Goal: Task Accomplishment & Management: Manage account settings

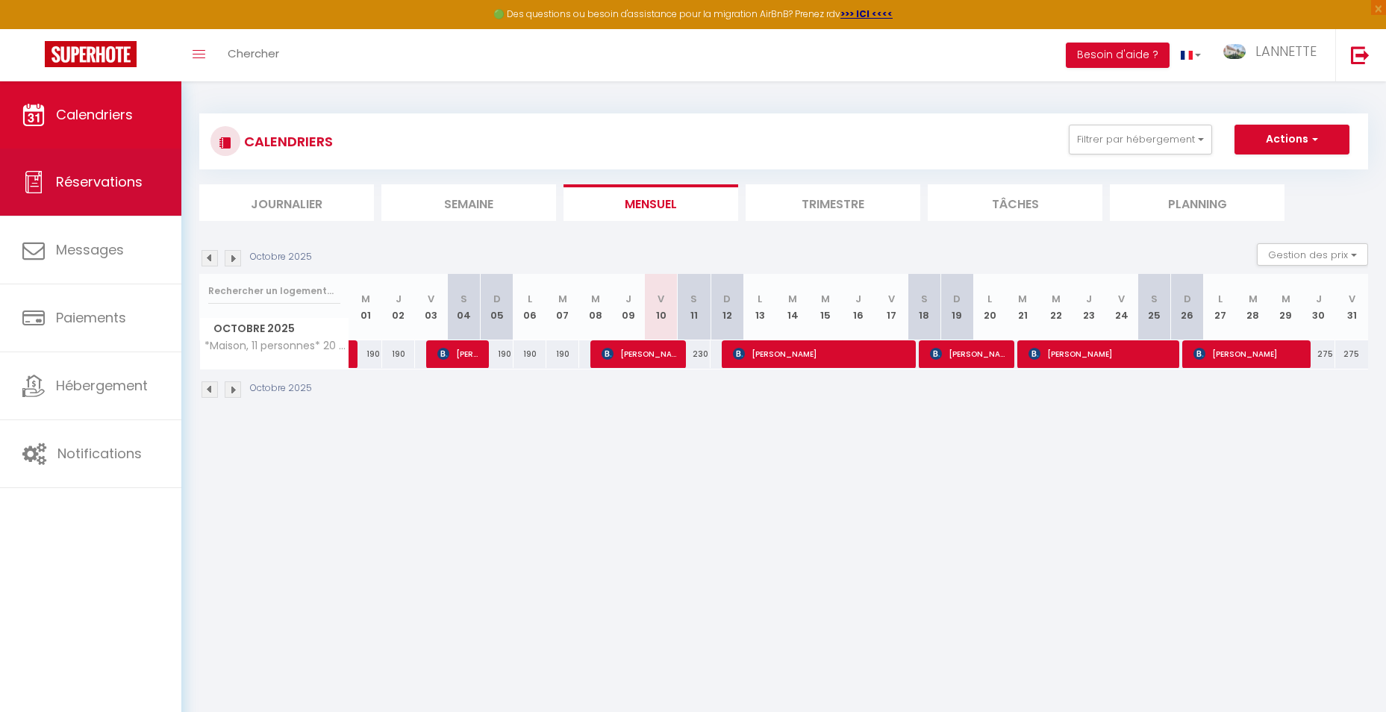
click at [79, 178] on span "Réservations" at bounding box center [99, 181] width 87 height 19
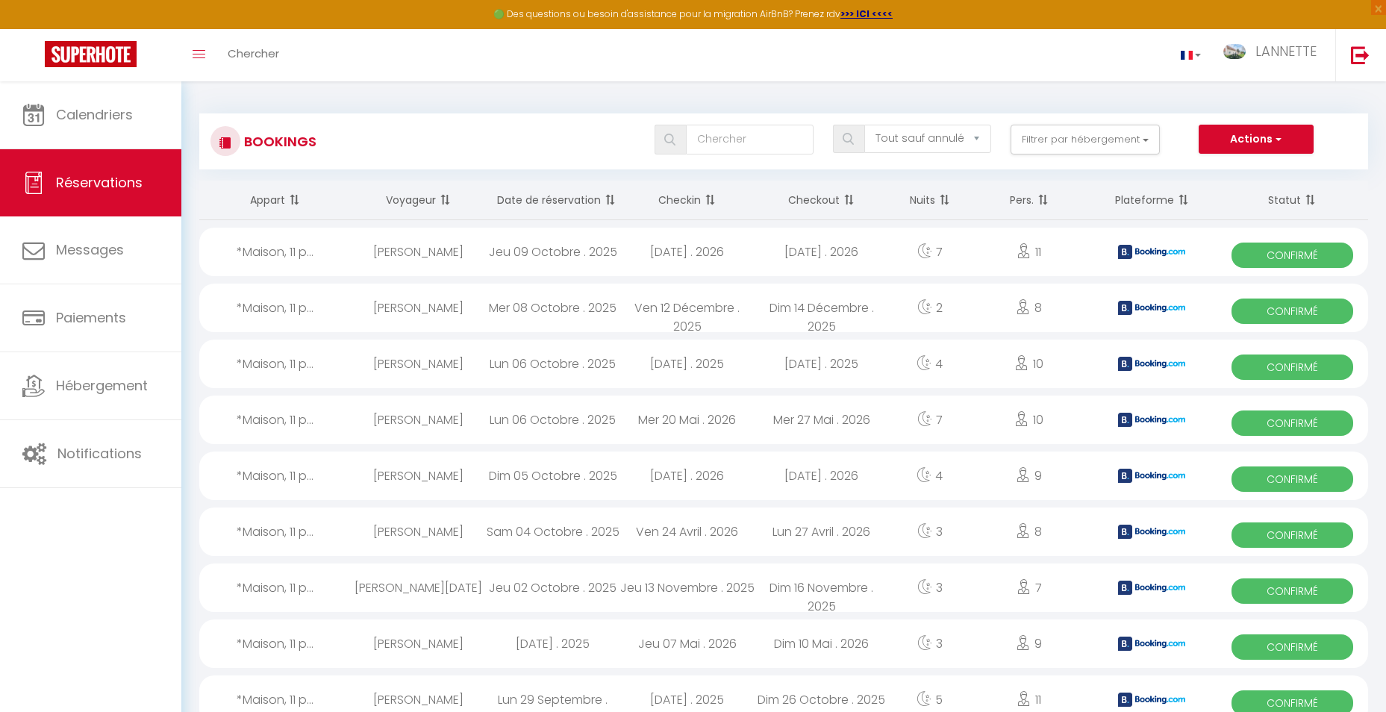
click at [563, 250] on div "Jeu 09 Octobre . 2025" at bounding box center [553, 252] width 134 height 49
select select "OK"
select select "KO"
select select "0"
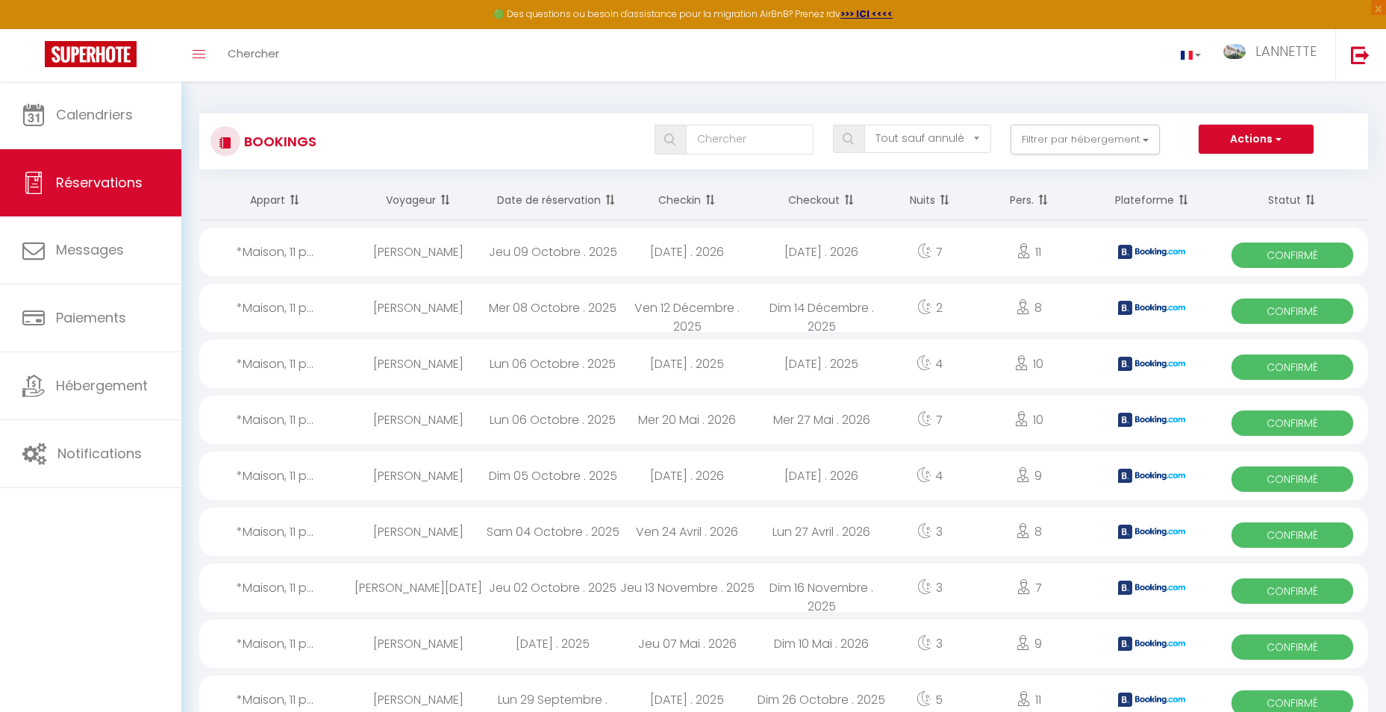
select select "1"
select select
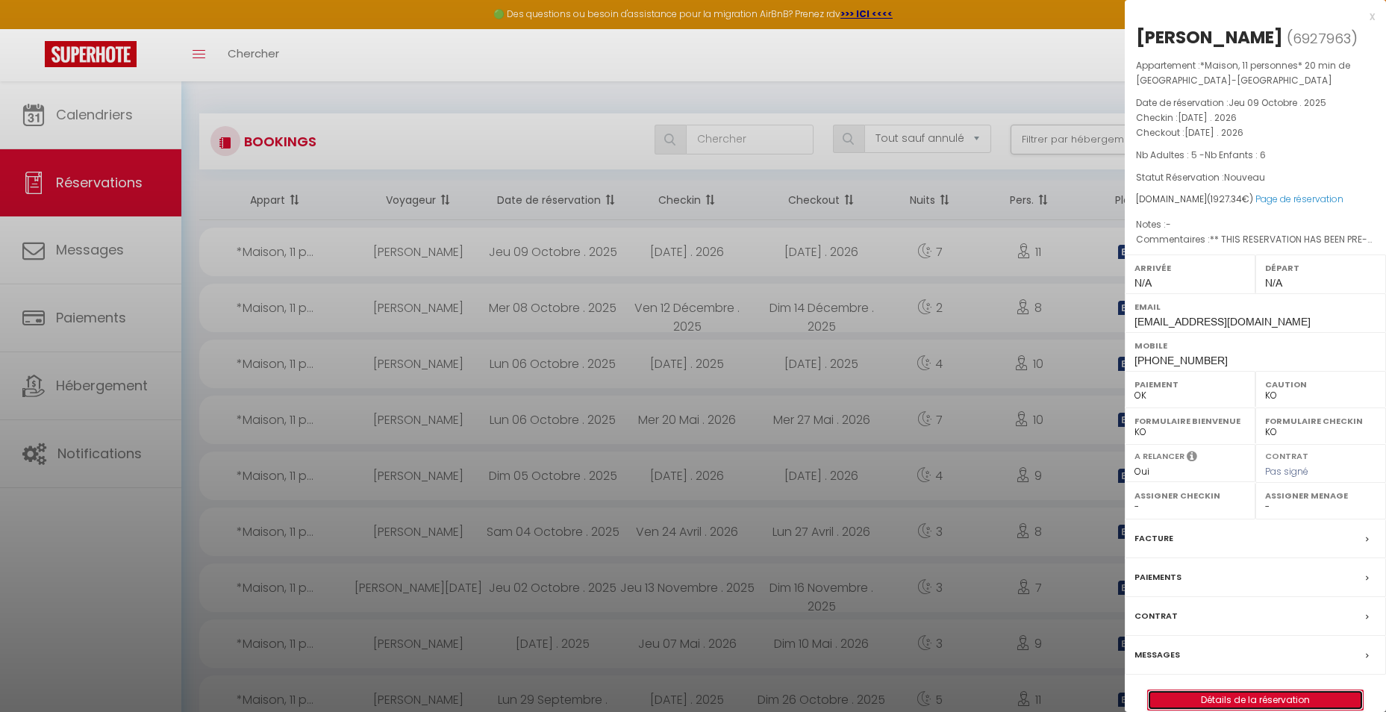
click at [1249, 701] on link "Détails de la réservation" at bounding box center [1255, 699] width 215 height 19
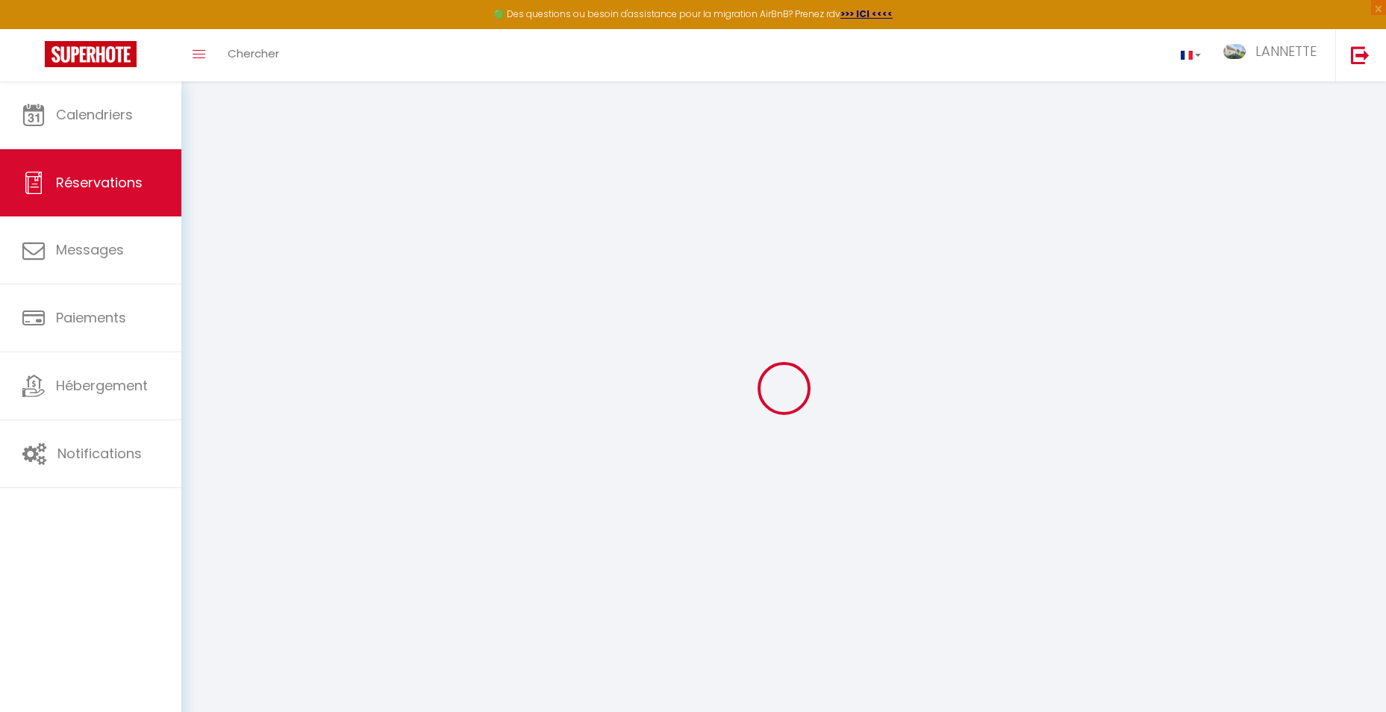
type input "[PERSON_NAME]"
type input "[EMAIL_ADDRESS][DOMAIN_NAME]"
type input "[PHONE_NUMBER]"
type input "[STREET_ADDRESS]"
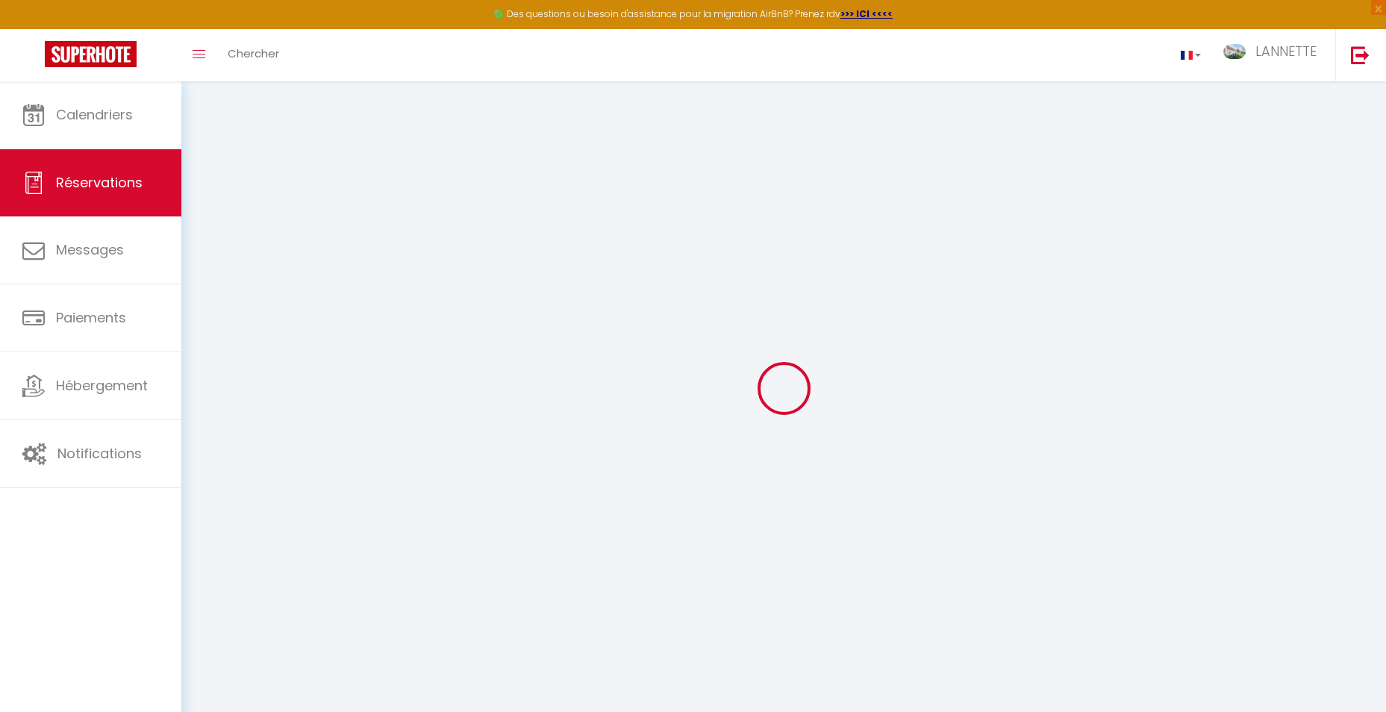
type input "[GEOGRAPHIC_DATA]"
select select "GB"
type input "304.44"
type input "26.98"
select select "38646"
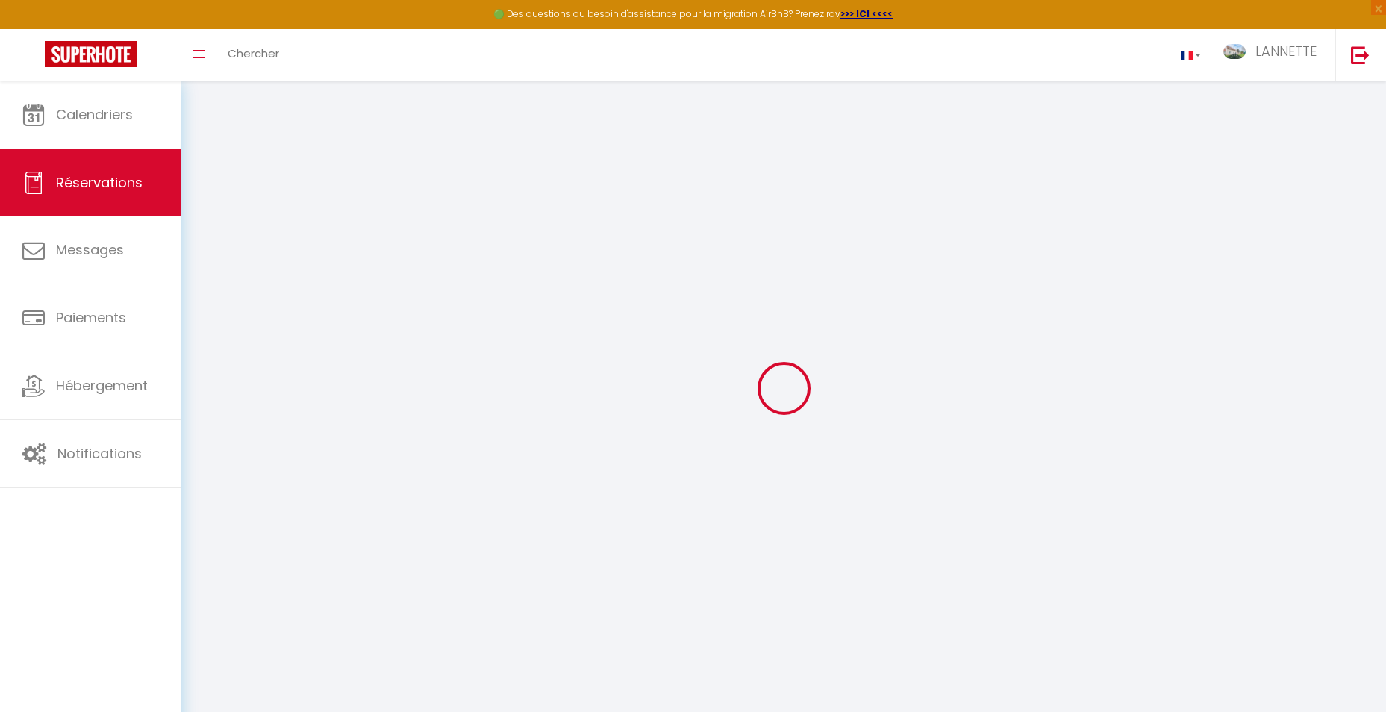
select select "1"
select select
type input "5"
type input "6"
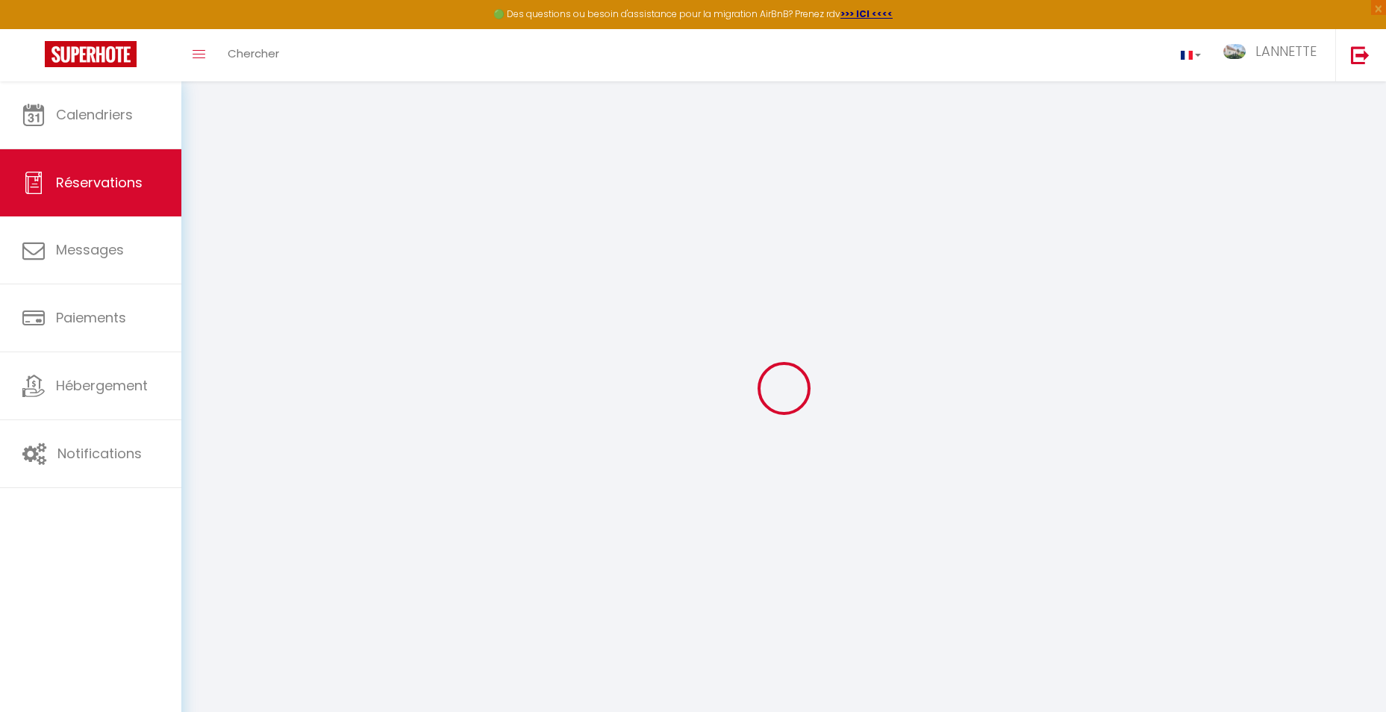
select select "12"
select select
type input "1590.84"
checkbox input "false"
select select "2"
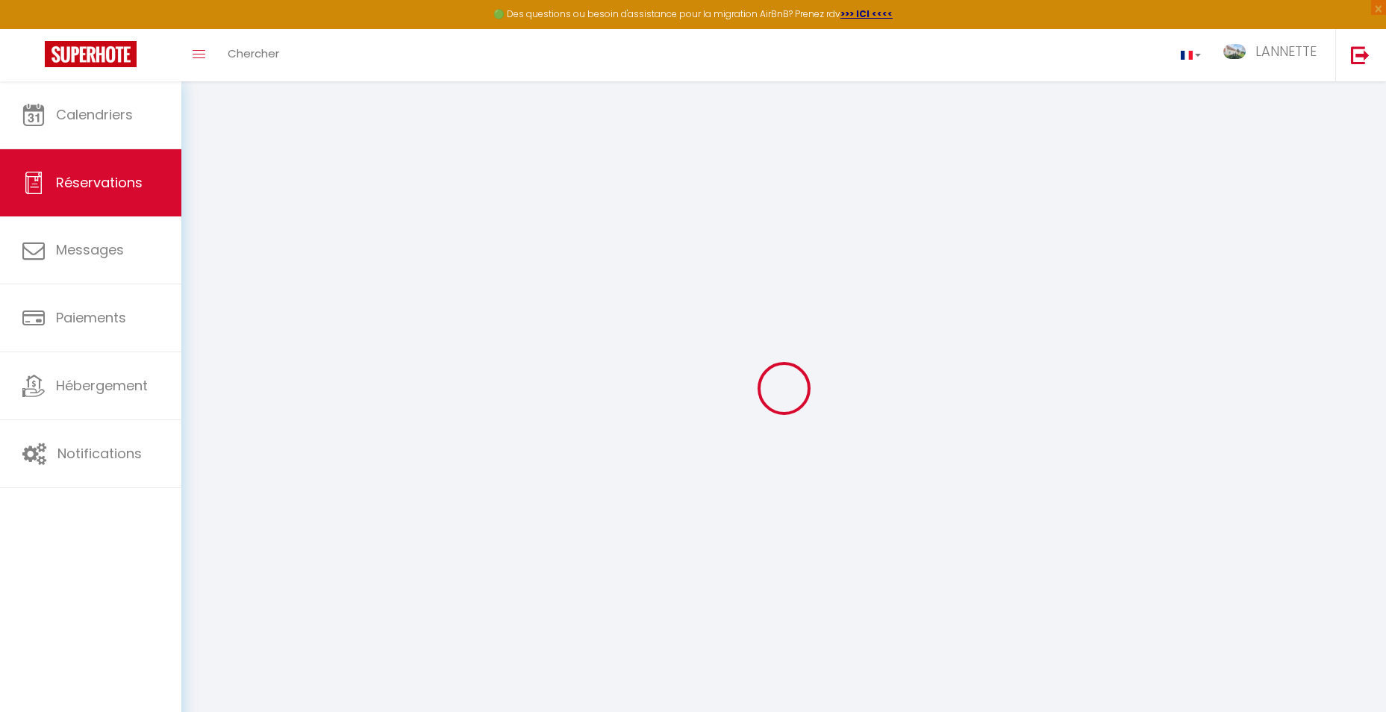
type input "0"
select select
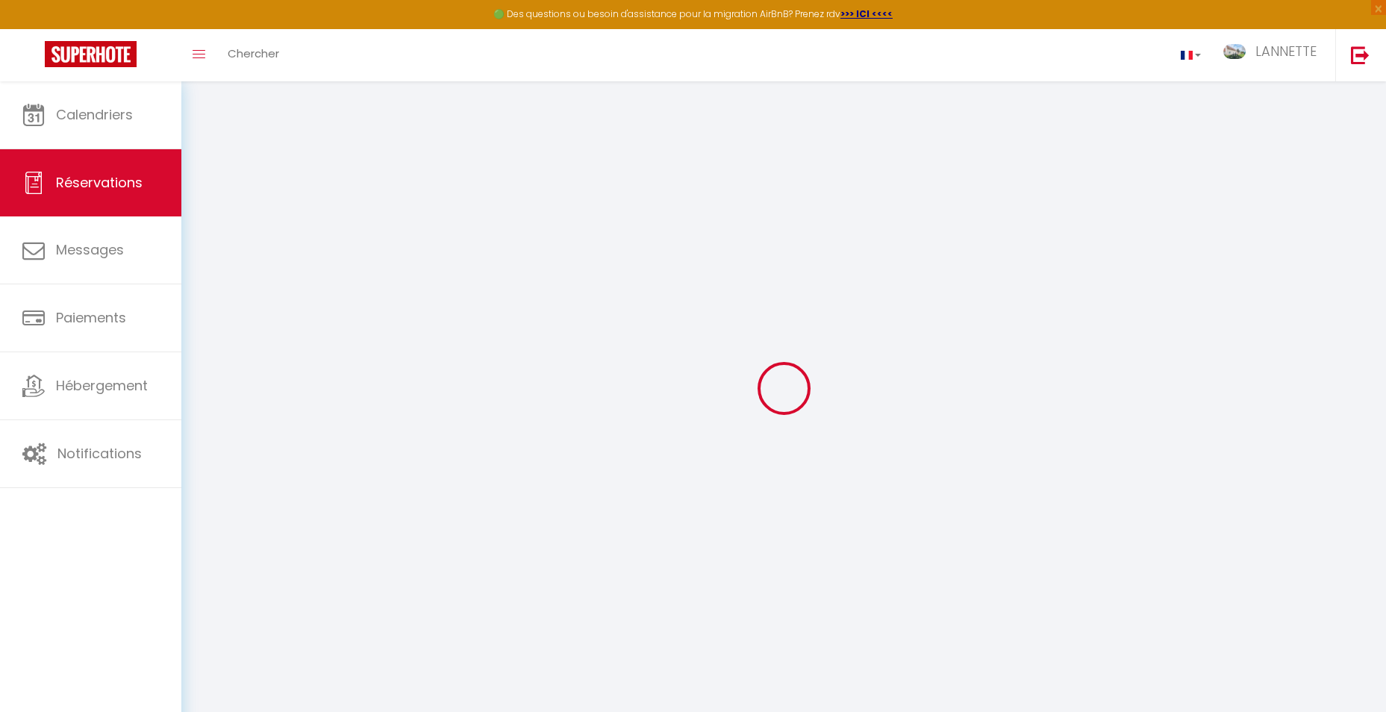
select select "14"
checkbox input "false"
select select
checkbox input "false"
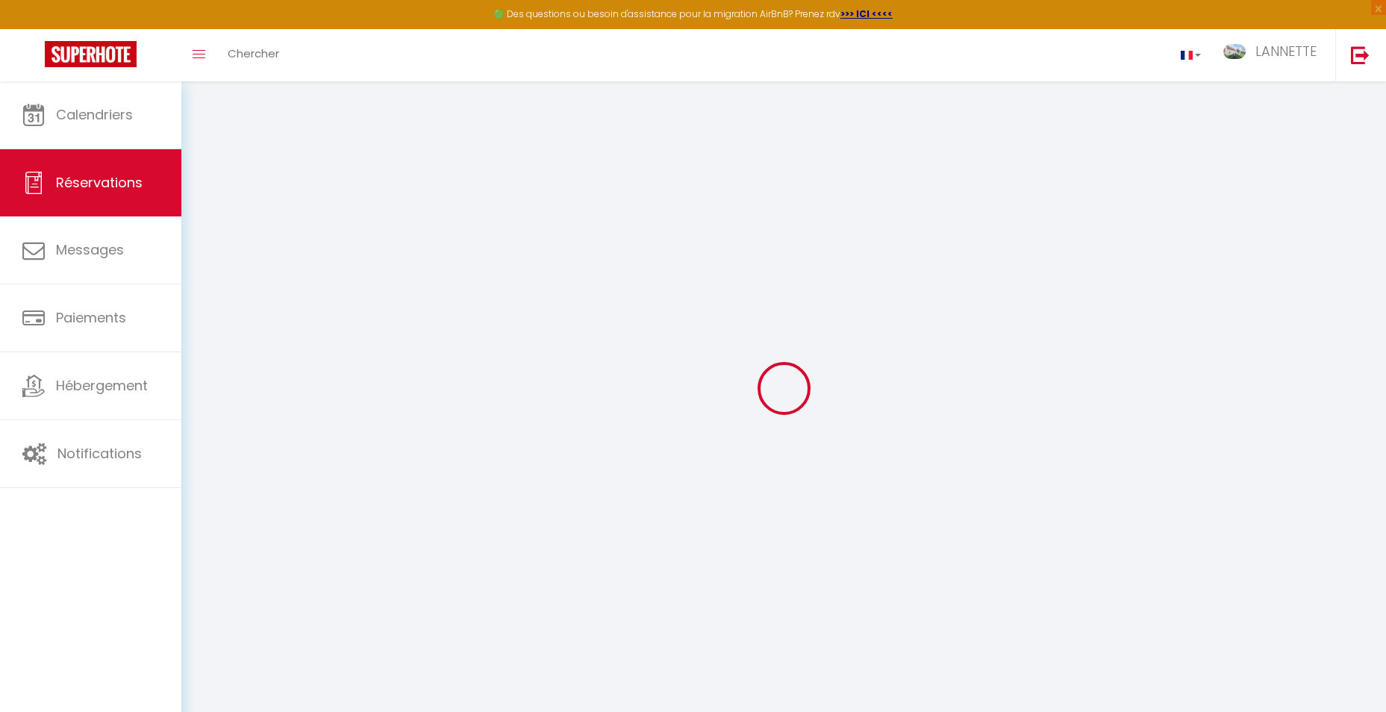
select select
checkbox input "false"
select select
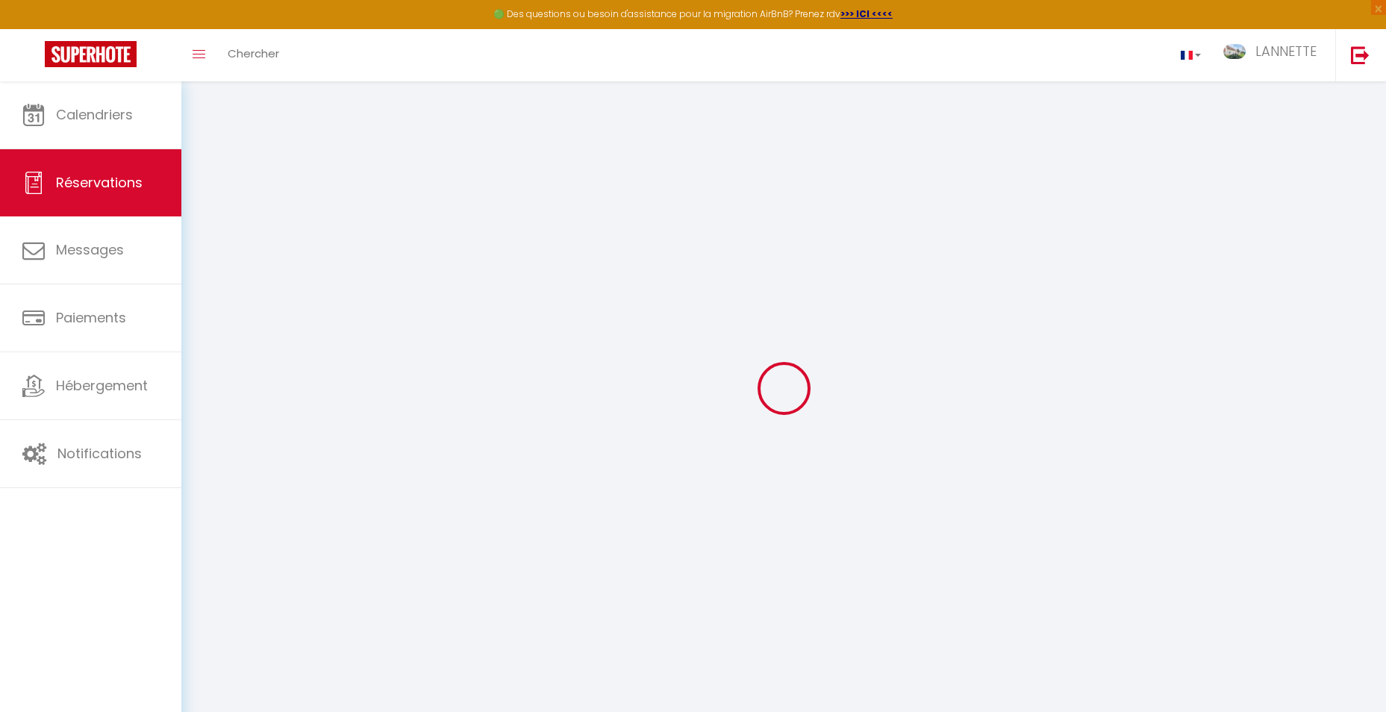
checkbox input "false"
type textarea "** THIS RESERVATION HAS BEEN PRE-PAID ** BOOKING NOTE : Payment charge is EUR 2…"
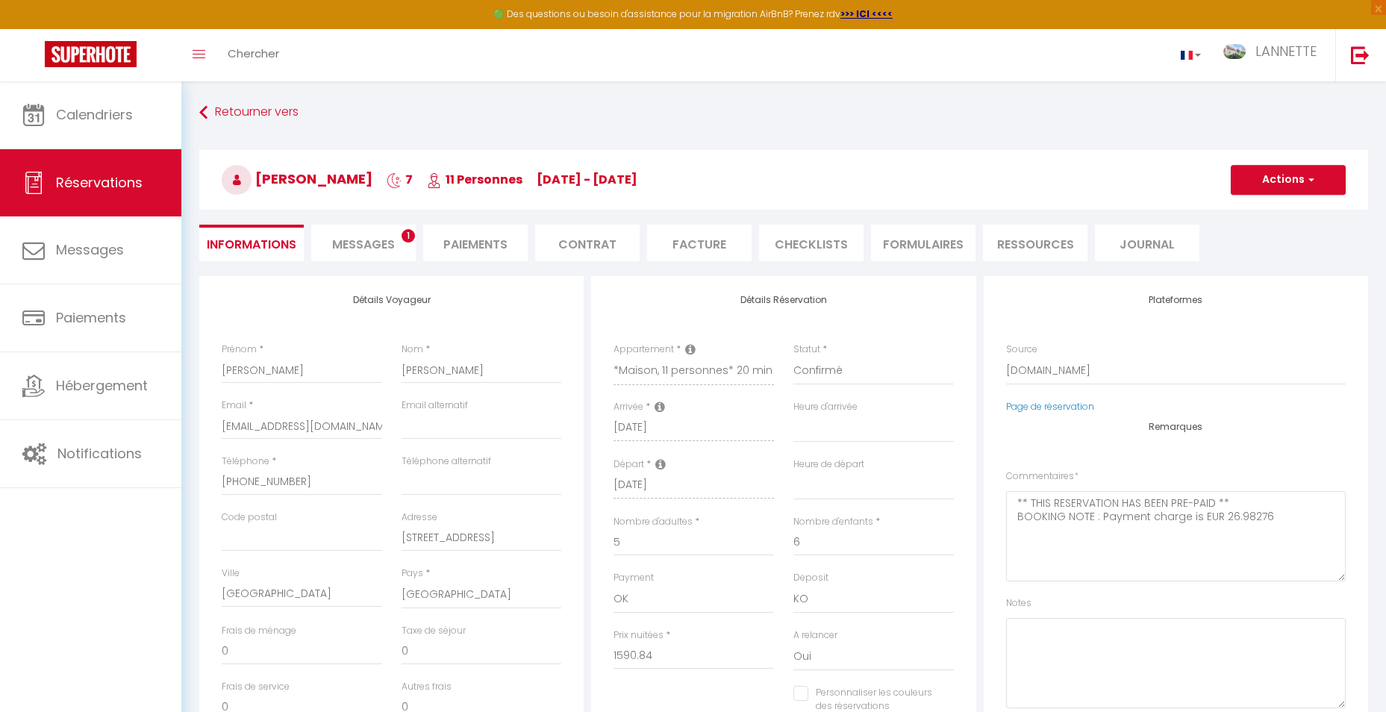
type input "200"
type input "136.5"
select select
checkbox input "false"
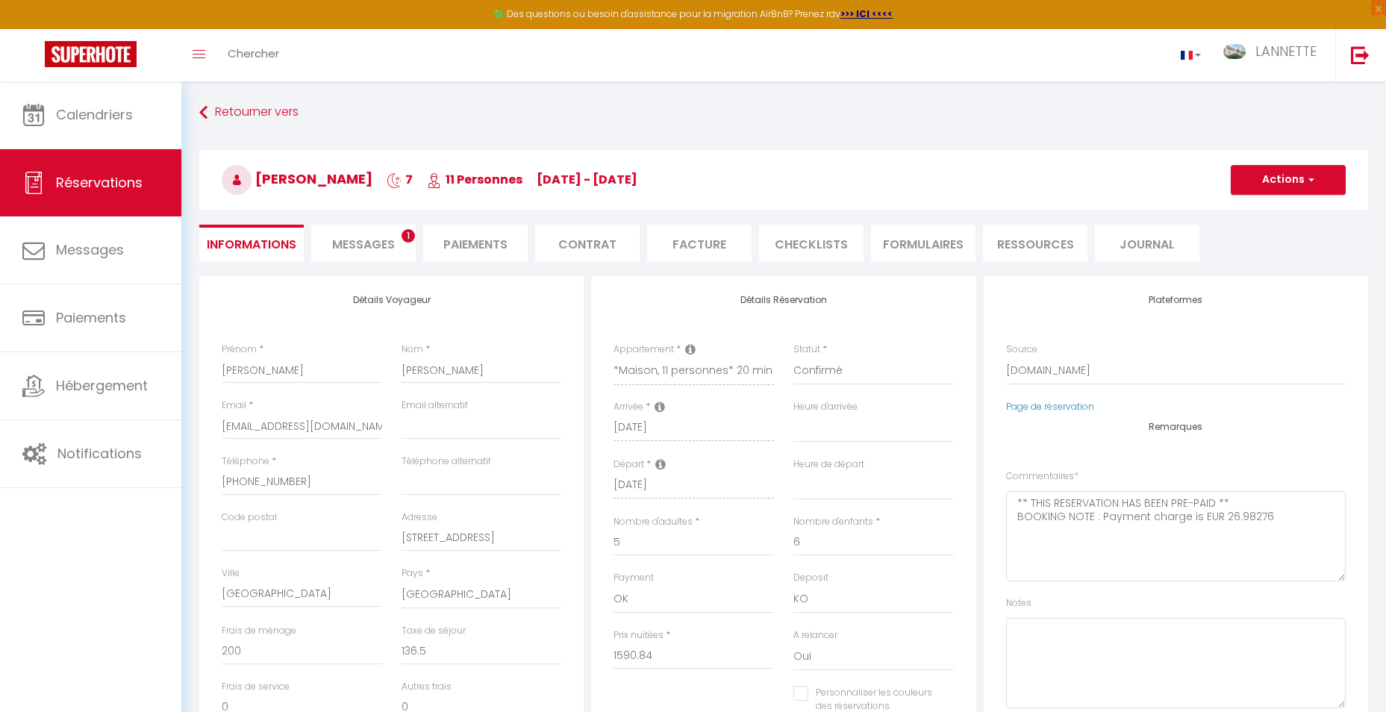
select select
click at [257, 239] on li "Informations" at bounding box center [251, 243] width 104 height 37
click at [679, 243] on li "Facture" at bounding box center [699, 243] width 104 height 37
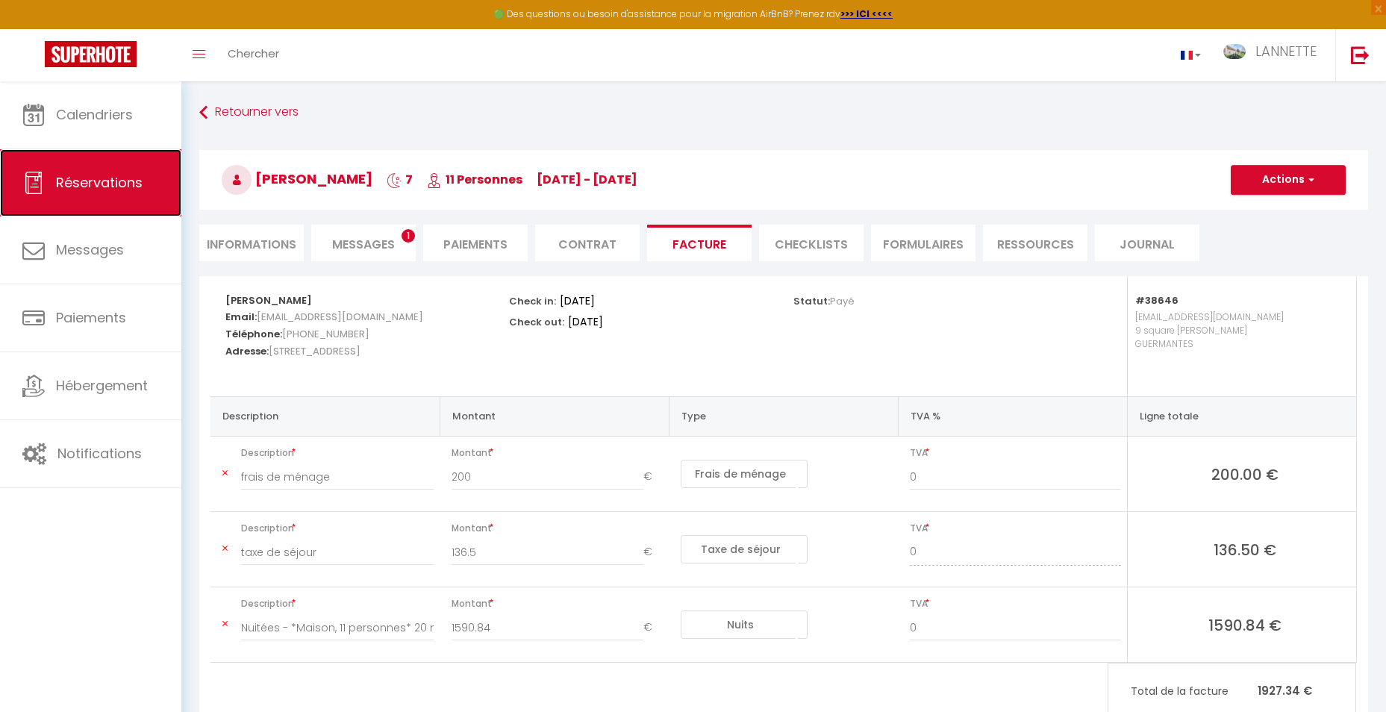
click at [79, 184] on span "Réservations" at bounding box center [99, 182] width 87 height 19
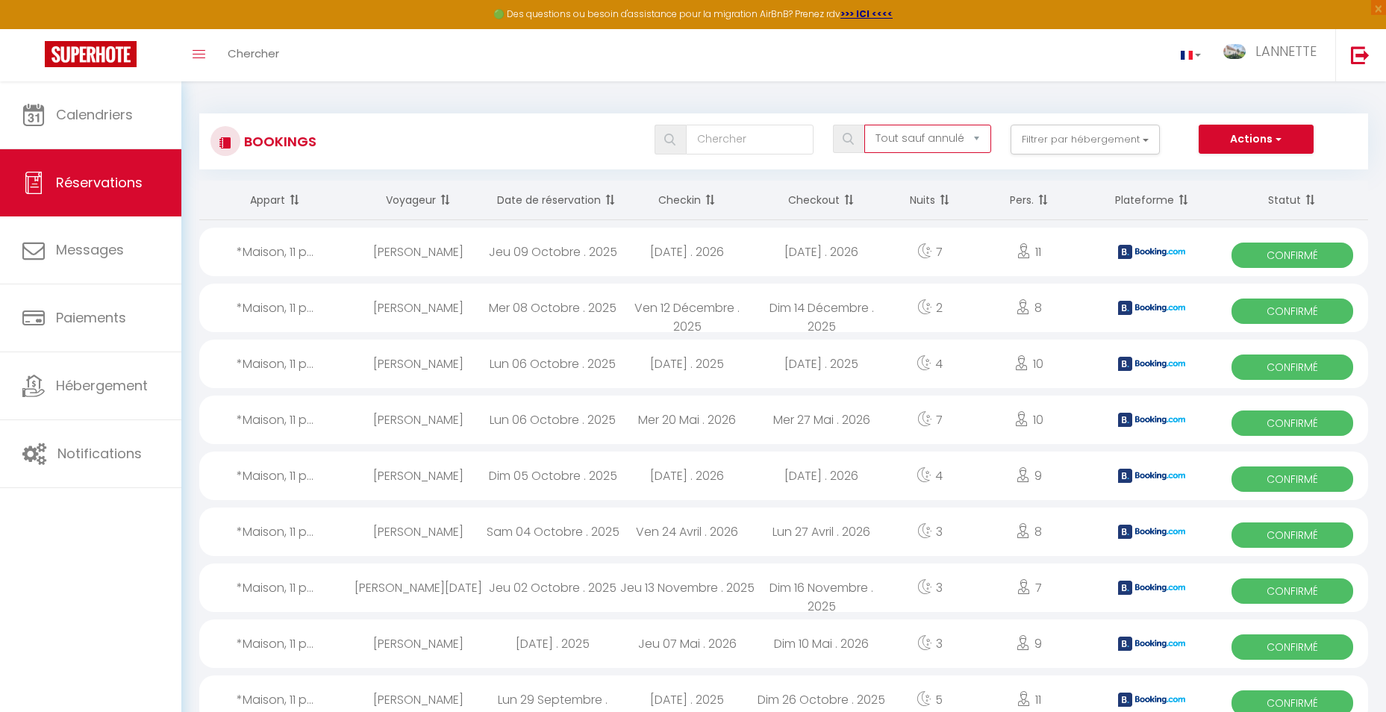
click at [922, 136] on select "Tous les statuts Annulé Confirmé Non Confirmé Tout sauf annulé No Show Request" at bounding box center [927, 139] width 127 height 28
click at [865, 125] on select "Tous les statuts Annulé Confirmé Non Confirmé Tout sauf annulé No Show Request" at bounding box center [927, 139] width 127 height 28
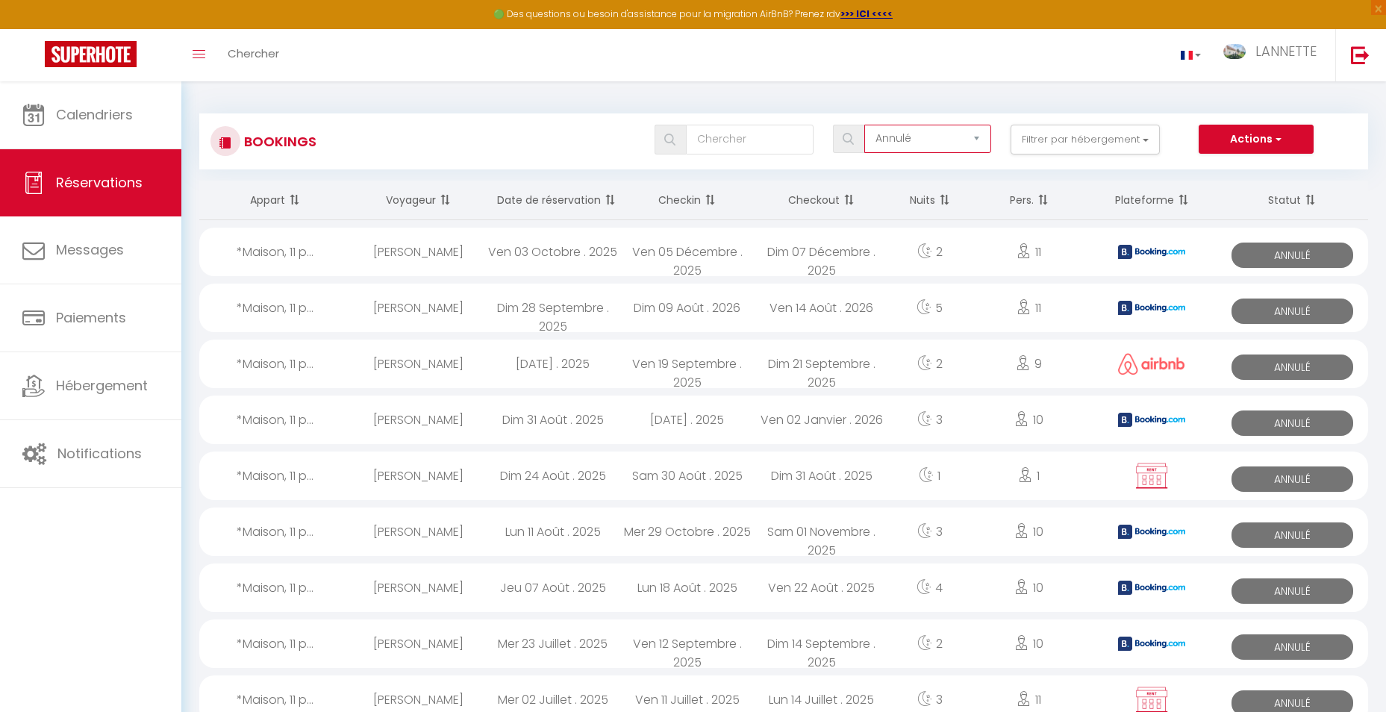
click at [977, 140] on select "Tous les statuts Annulé Confirmé Non Confirmé Tout sauf annulé No Show Request" at bounding box center [927, 139] width 127 height 28
select select "all"
click at [865, 125] on select "Tous les statuts Annulé Confirmé Non Confirmé Tout sauf annulé No Show Request" at bounding box center [927, 139] width 127 height 28
